Goal: Task Accomplishment & Management: Manage account settings

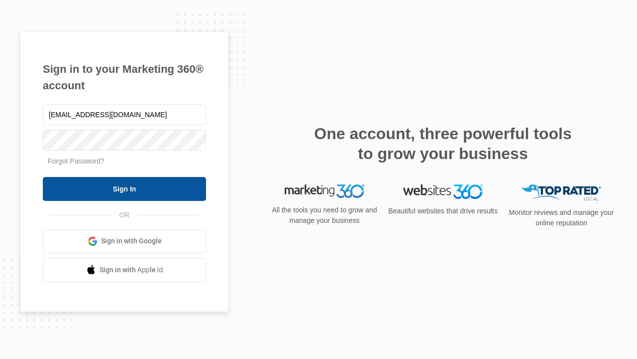
click at [125, 188] on input "Sign In" at bounding box center [124, 189] width 163 height 24
